Goal: Information Seeking & Learning: Check status

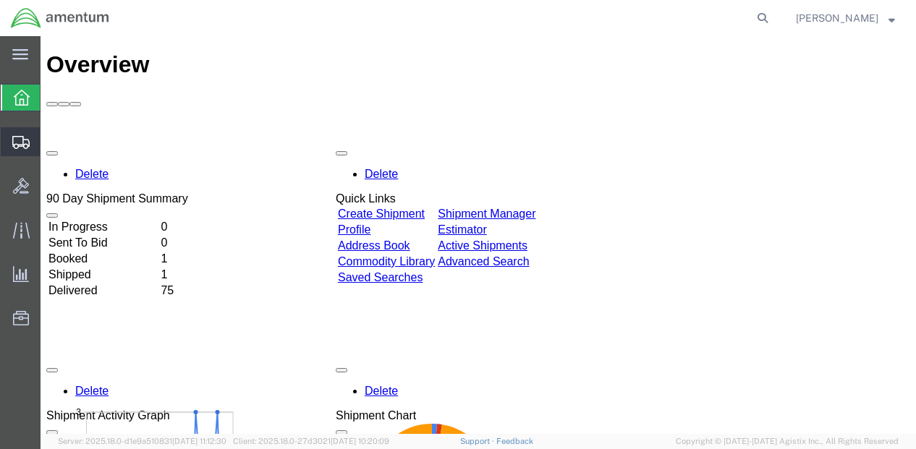
click at [0, 0] on span "Shipment Manager" at bounding box center [0, 0] width 0 height 0
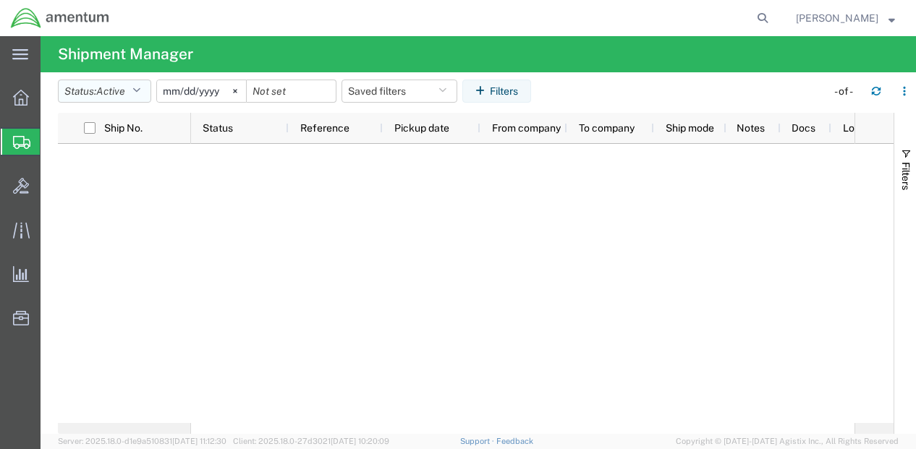
click at [140, 86] on icon "button" at bounding box center [136, 91] width 8 height 10
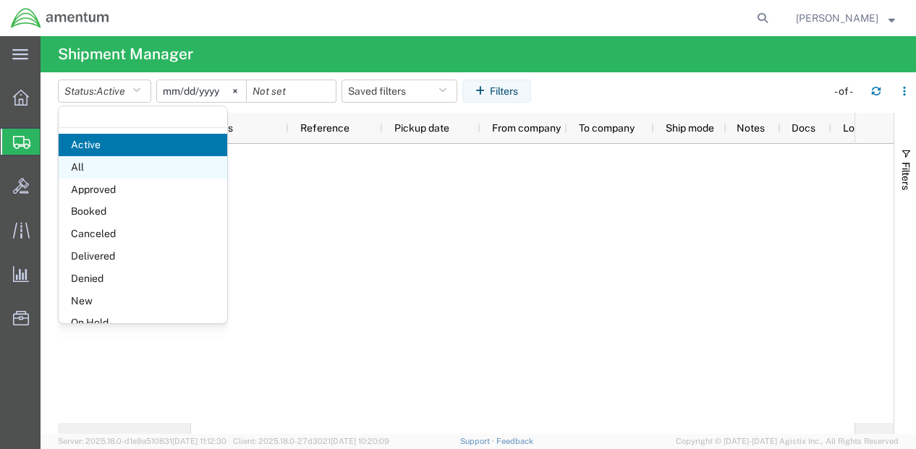
click at [85, 163] on span "All" at bounding box center [143, 167] width 169 height 22
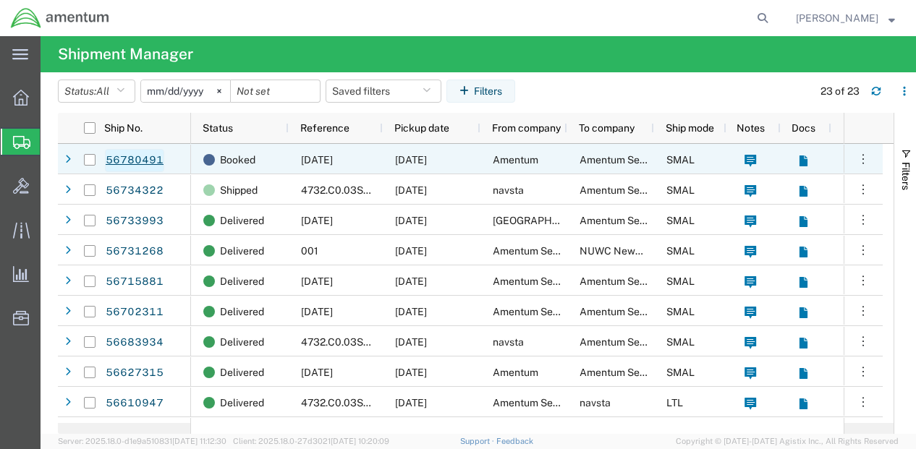
click at [119, 157] on link "56780491" at bounding box center [134, 160] width 59 height 23
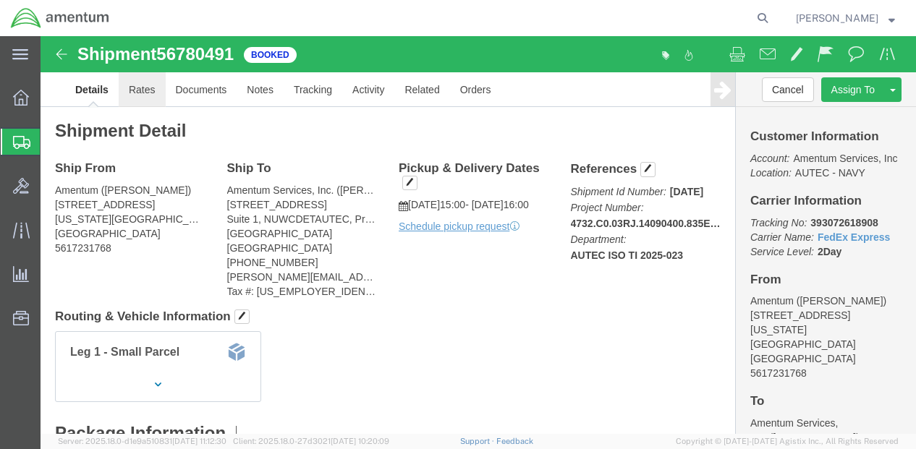
click link "Rates"
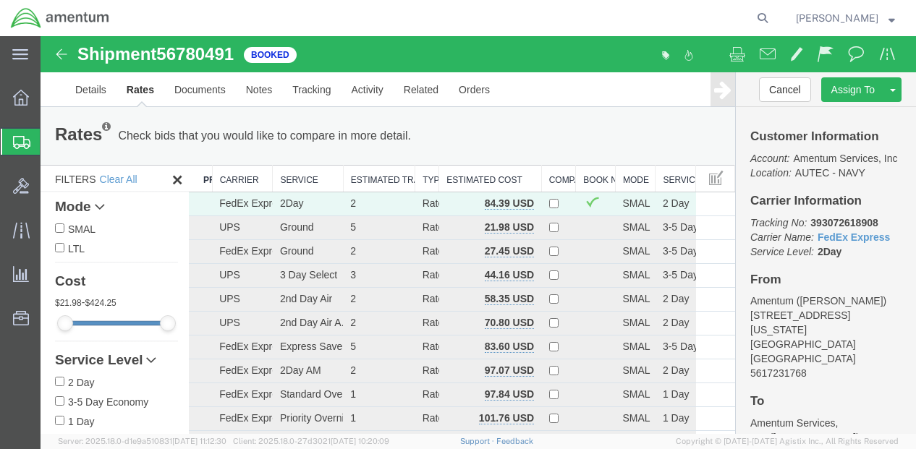
click at [888, 20] on strong "button" at bounding box center [891, 17] width 7 height 5
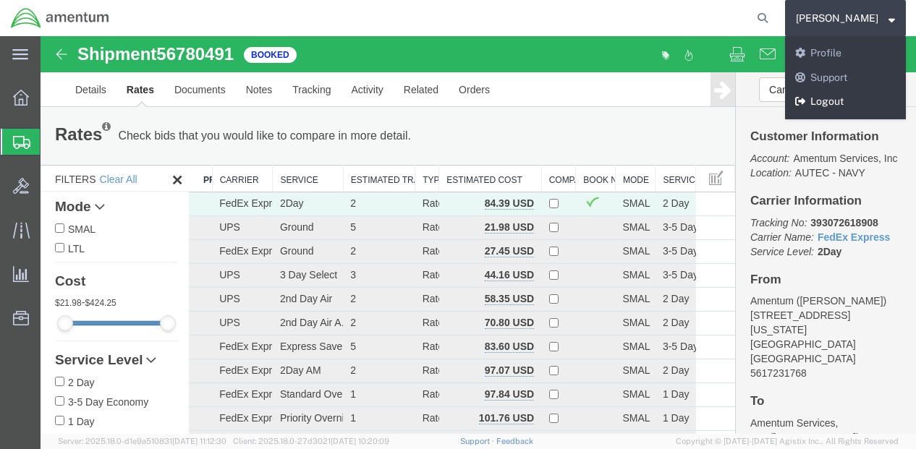
click at [845, 103] on link "Logout" at bounding box center [845, 102] width 121 height 25
